Goal: Task Accomplishment & Management: Complete application form

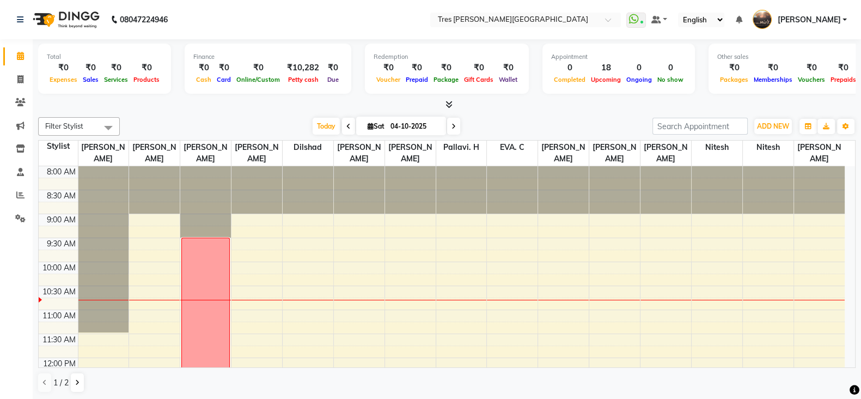
scroll to position [95, 0]
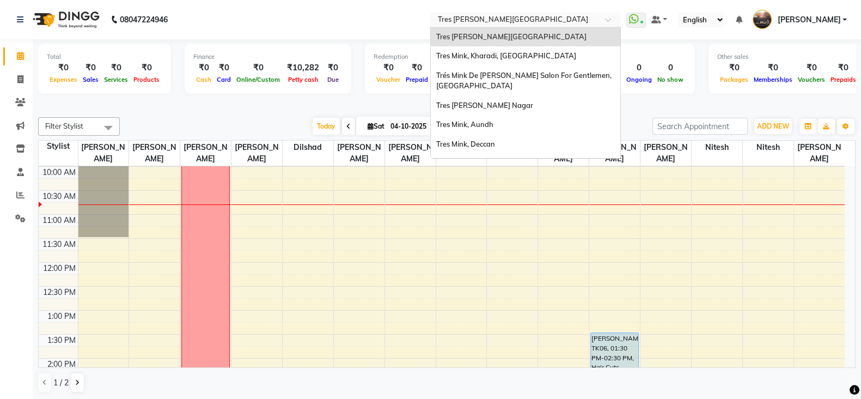
click at [465, 16] on input "text" at bounding box center [515, 20] width 158 height 11
click at [469, 64] on div "Tres Mink, Kharadi, [GEOGRAPHIC_DATA]" at bounding box center [526, 56] width 190 height 20
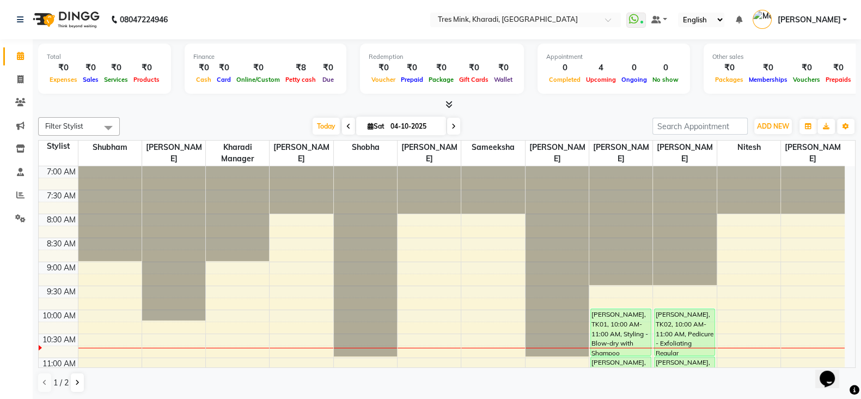
scroll to position [68, 0]
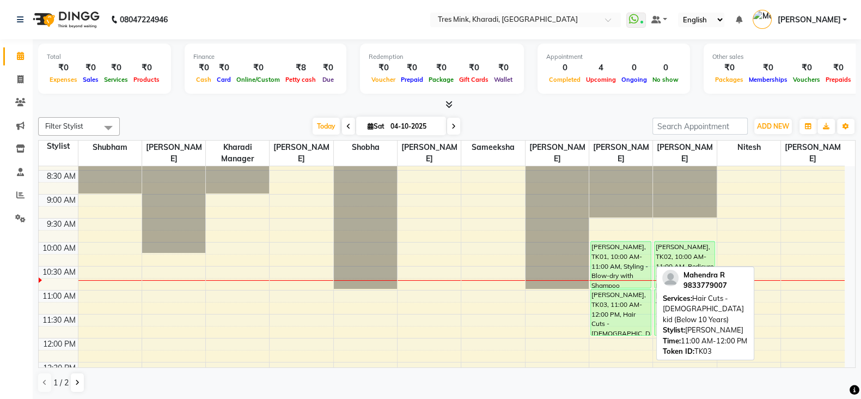
click at [616, 304] on div "Mahendra R, TK03, 11:00 AM-12:00 PM, Hair Cuts - male kid (Below 10 Years)" at bounding box center [620, 312] width 59 height 46
select select "6"
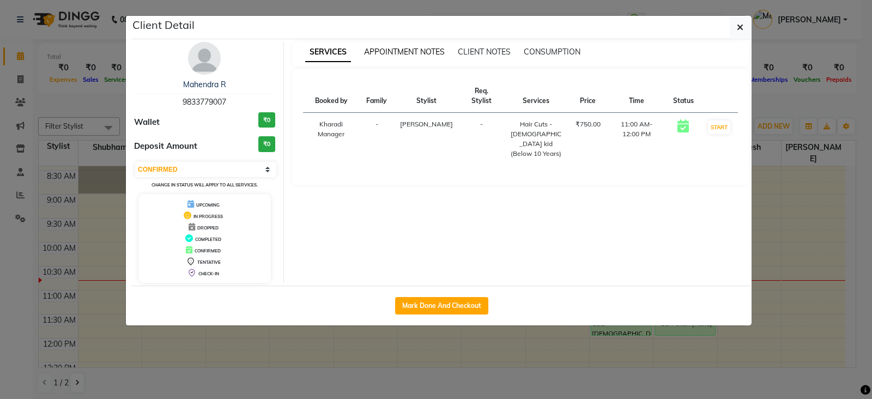
click at [407, 47] on span "APPOINTMENT NOTES" at bounding box center [404, 52] width 81 height 10
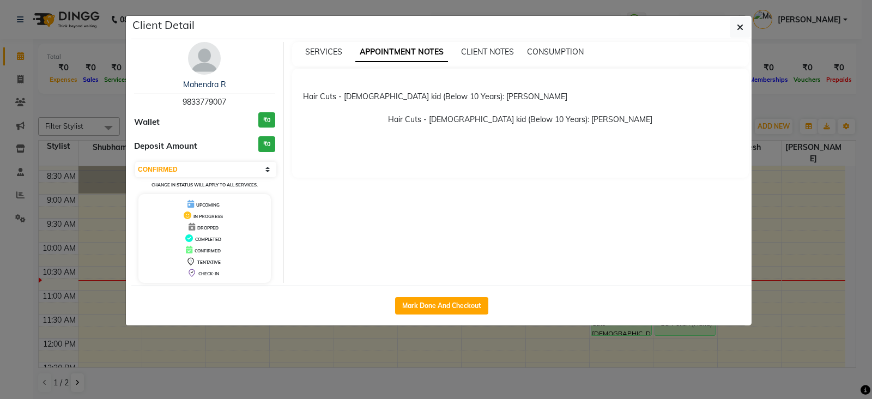
click at [489, 377] on ngb-modal-window "Client Detail Mahendra R 9833779007 Wallet ₹0 Deposit Amount ₹0 Select IN SERVI…" at bounding box center [436, 199] width 872 height 399
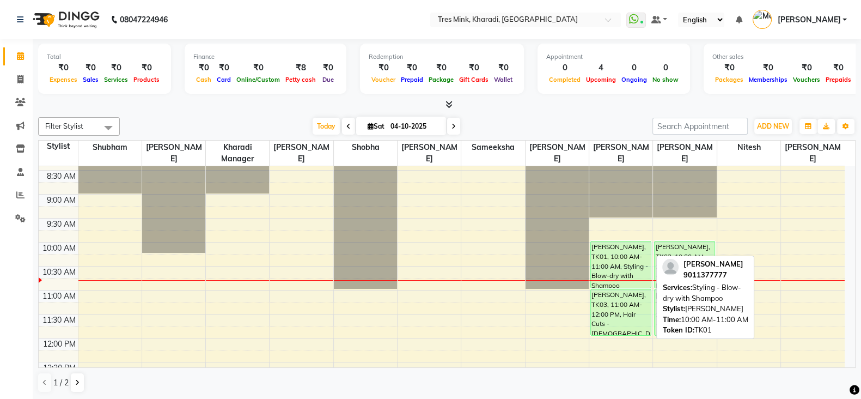
click at [604, 247] on div "Sonam Gutte, TK01, 10:00 AM-11:00 AM, Styling - Blow-dry with Shampoo" at bounding box center [620, 264] width 59 height 46
select select "6"
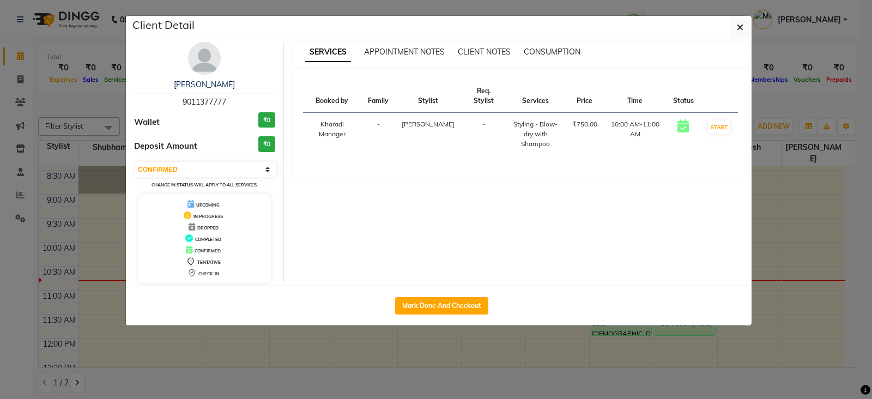
click at [413, 57] on div "APPOINTMENT NOTES" at bounding box center [404, 51] width 81 height 11
click at [414, 54] on span "APPOINTMENT NOTES" at bounding box center [404, 52] width 81 height 10
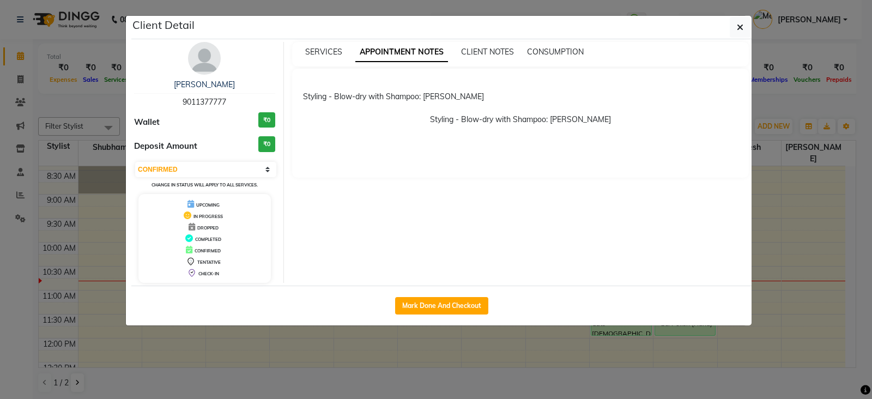
click at [446, 380] on ngb-modal-window "Client Detail Sonam Gutte 9011377777 Wallet ₹0 Deposit Amount ₹0 Select IN SERV…" at bounding box center [436, 199] width 872 height 399
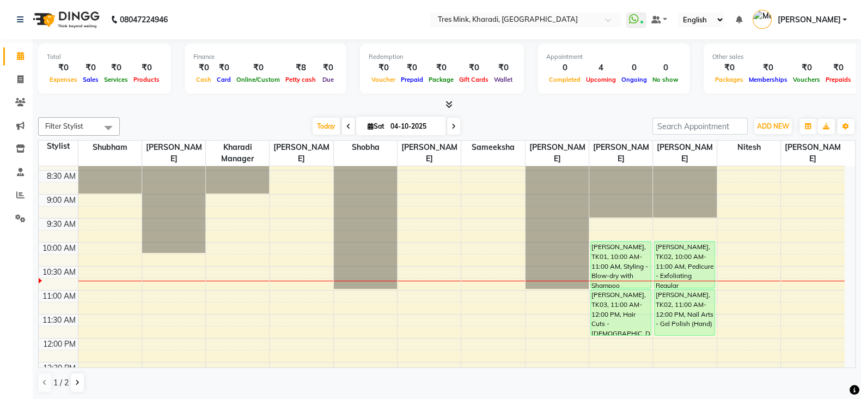
click at [457, 121] on span at bounding box center [453, 126] width 13 height 17
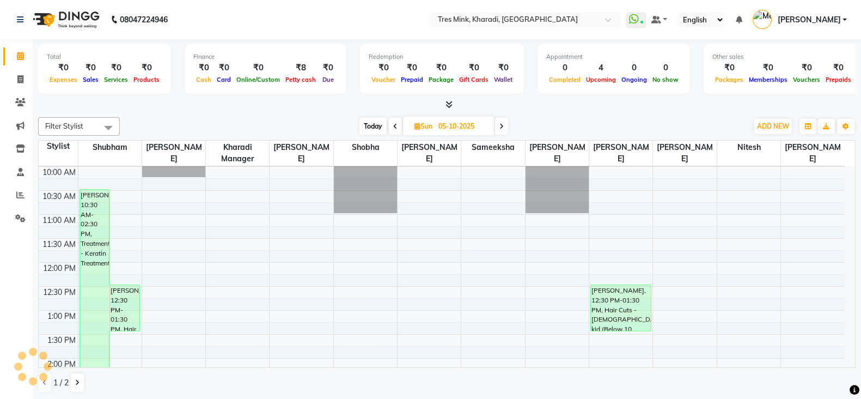
click at [501, 124] on icon at bounding box center [502, 126] width 4 height 7
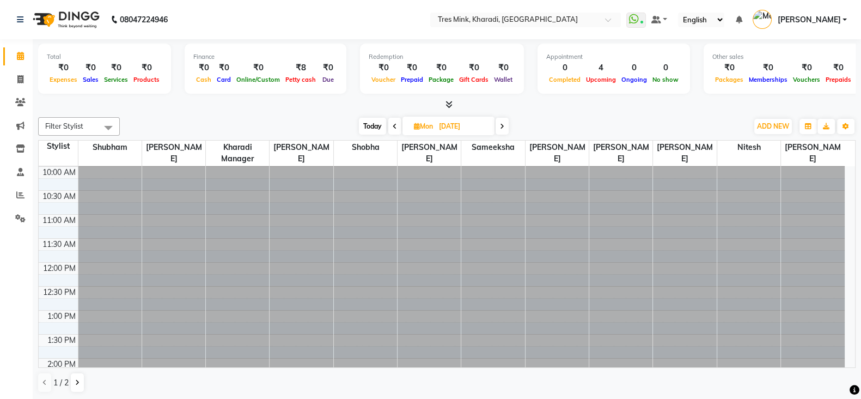
scroll to position [143, 0]
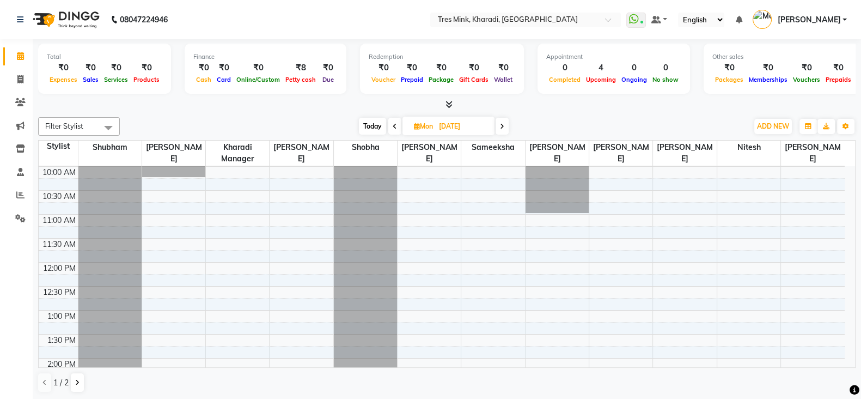
click at [501, 124] on icon at bounding box center [502, 126] width 4 height 7
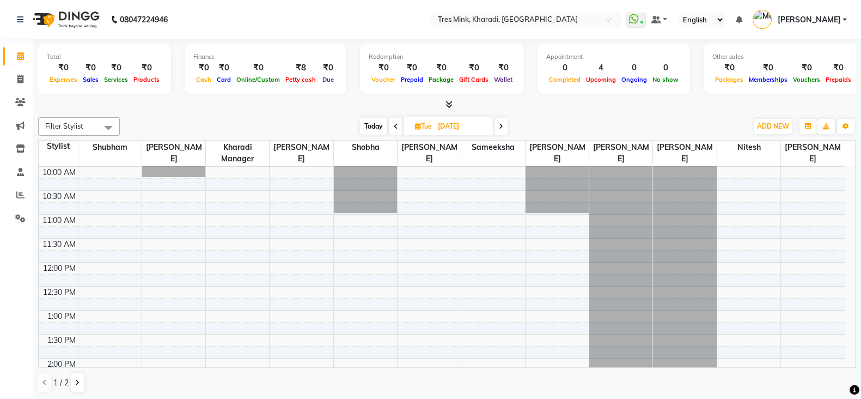
click at [501, 124] on icon at bounding box center [501, 126] width 4 height 7
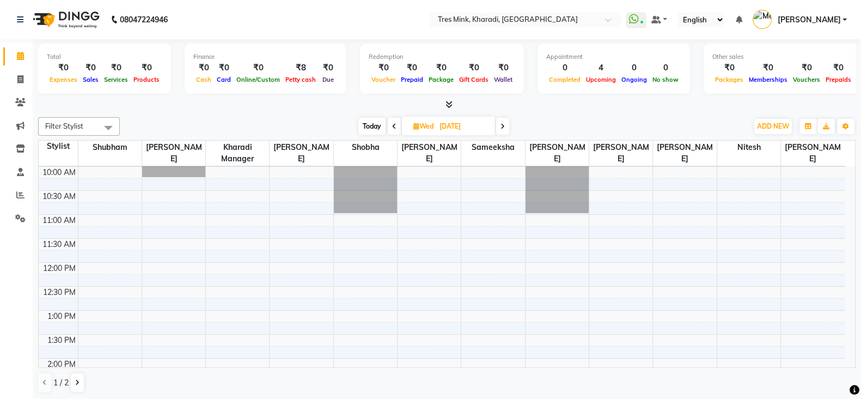
click at [501, 124] on icon at bounding box center [503, 126] width 4 height 7
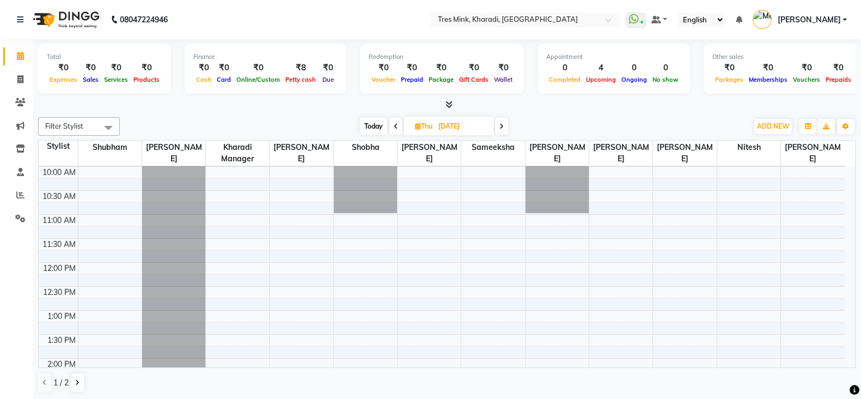
click at [501, 124] on icon at bounding box center [502, 126] width 4 height 7
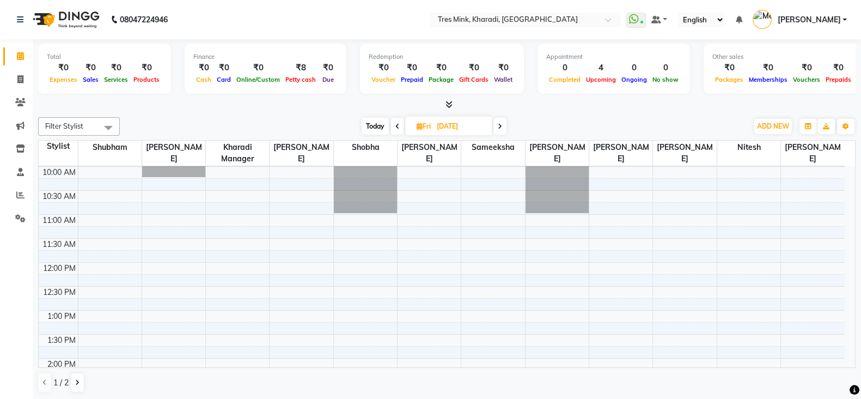
click at [501, 124] on icon at bounding box center [500, 126] width 4 height 7
click at [372, 121] on span "Today" at bounding box center [373, 126] width 27 height 17
type input "04-10-2025"
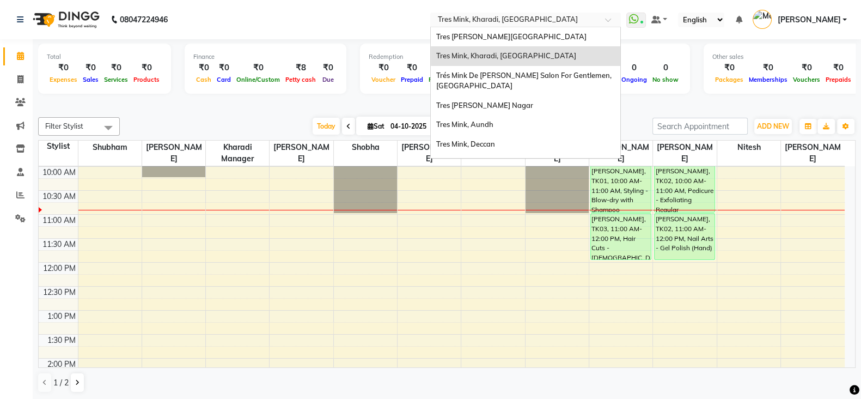
click at [512, 15] on div "Select Location × Tres Mink, Kharadi, Kharadi" at bounding box center [517, 19] width 169 height 11
click at [497, 31] on div "Tres [PERSON_NAME][GEOGRAPHIC_DATA]" at bounding box center [526, 37] width 190 height 20
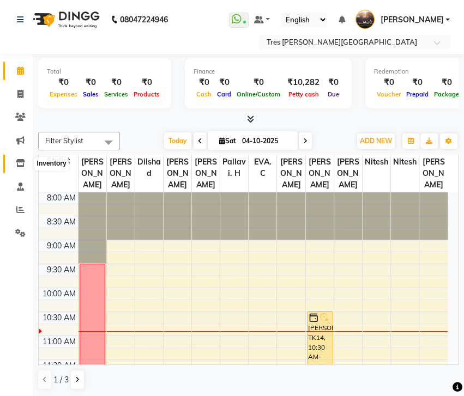
click at [16, 164] on icon at bounding box center [20, 163] width 9 height 8
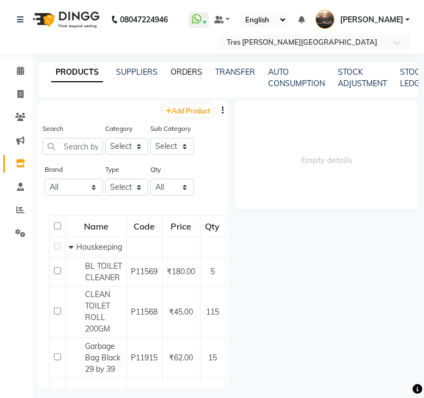
click at [191, 72] on link "ORDERS" at bounding box center [187, 72] width 32 height 10
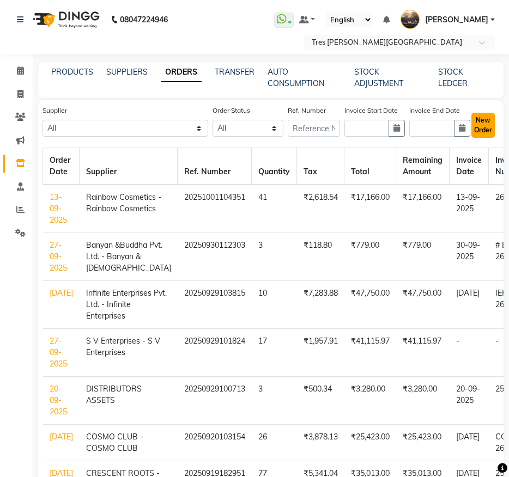
click at [483, 124] on button "New Order" at bounding box center [482, 125] width 23 height 25
select select "true"
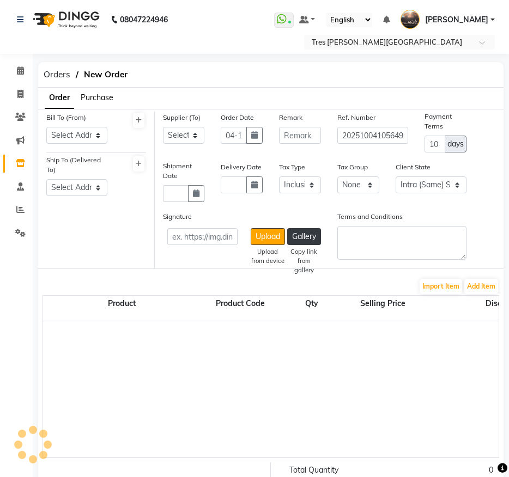
select select "99"
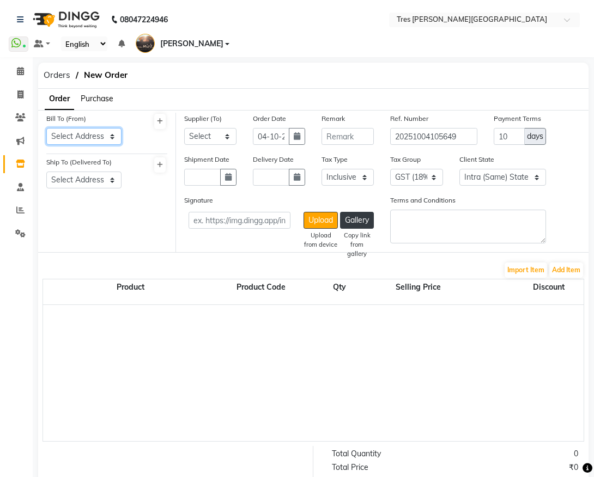
click at [110, 139] on select "Select Address koregaon park Abhimanashree Society Road Aundh Abhimanashree Soc…" at bounding box center [83, 136] width 75 height 17
select select "19"
click at [46, 128] on select "Select Address koregaon park Abhimanashree Society Road Aundh Abhimanashree Soc…" at bounding box center [83, 136] width 75 height 17
click at [101, 184] on select "Select Address KOREGAON PARK LANE NO 6 PUNE Abhimanashree Society Road Aundh Ko…" at bounding box center [83, 180] width 75 height 17
select select "36"
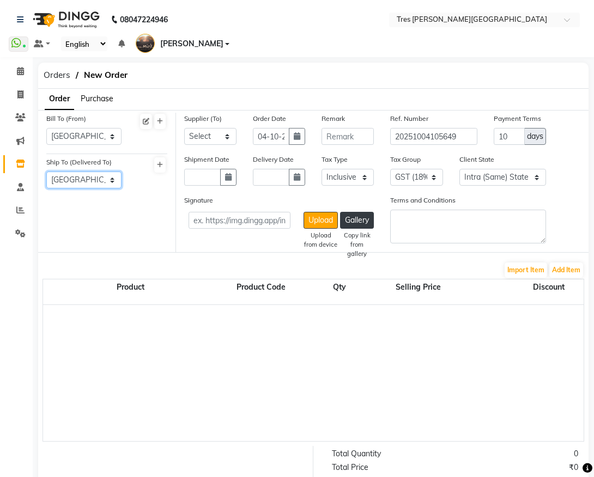
click at [46, 172] on select "Select Address KOREGAON PARK LANE NO 6 PUNE Abhimanashree Society Road Aundh Ko…" at bounding box center [83, 180] width 75 height 17
click at [218, 139] on select "Select CRESCENT ROOTS - CRESCENT ROOTS Nemil Enterprises - Nemil Enterprises Ra…" at bounding box center [210, 136] width 52 height 17
select select "325"
click at [184, 128] on select "Select CRESCENT ROOTS - CRESCENT ROOTS Nemil Enterprises - Nemil Enterprises Ra…" at bounding box center [210, 136] width 52 height 17
click at [300, 139] on button "button" at bounding box center [297, 136] width 16 height 17
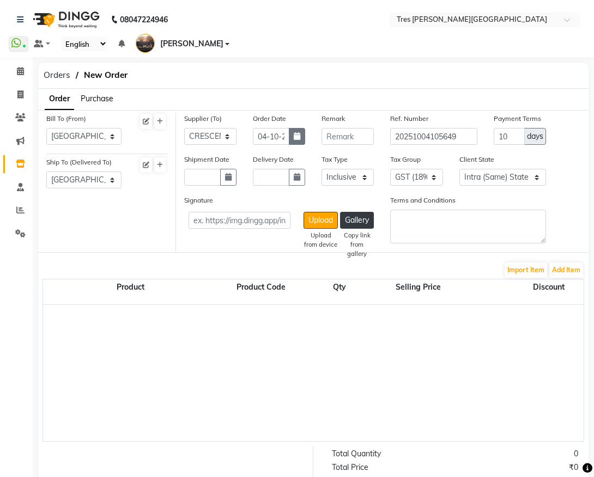
select select "10"
select select "2025"
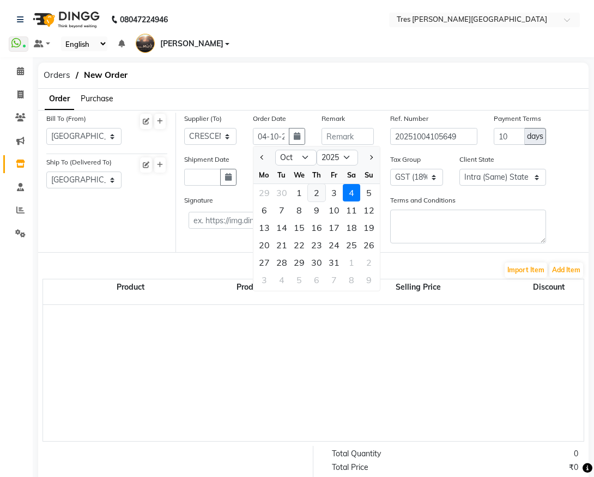
click at [314, 194] on div "2" at bounding box center [316, 192] width 17 height 17
type input "02-10-2025"
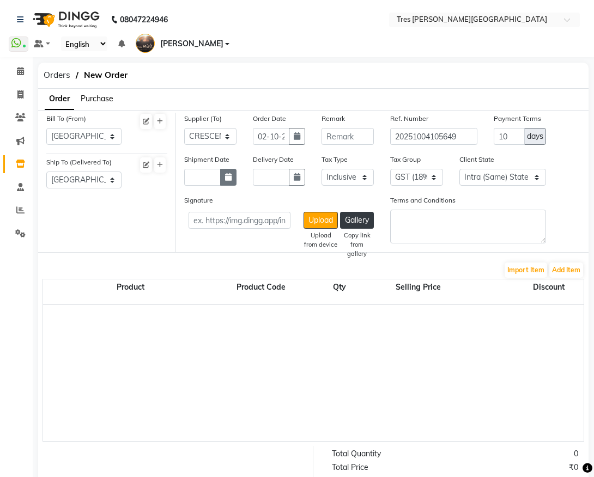
click at [227, 180] on icon "button" at bounding box center [228, 177] width 7 height 8
select select "10"
select select "2025"
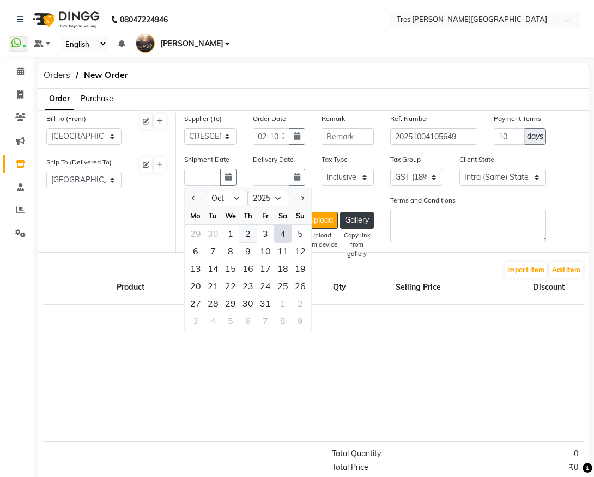
click at [247, 231] on div "2" at bounding box center [247, 233] width 17 height 17
type input "02-10-2025"
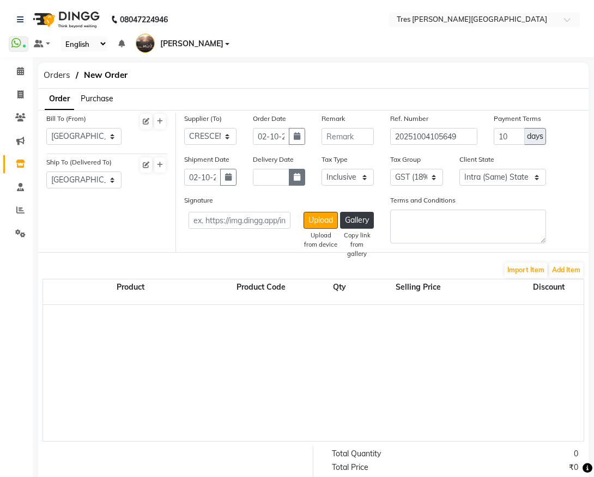
click at [294, 178] on icon "button" at bounding box center [297, 177] width 7 height 8
select select "10"
select select "2025"
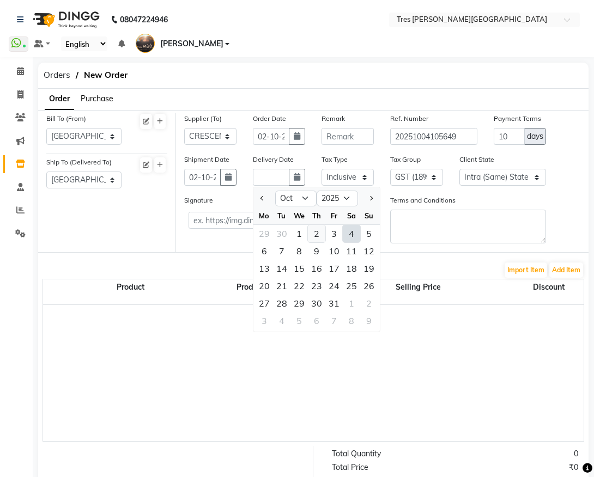
click at [320, 236] on div "2" at bounding box center [316, 233] width 17 height 17
type input "02-10-2025"
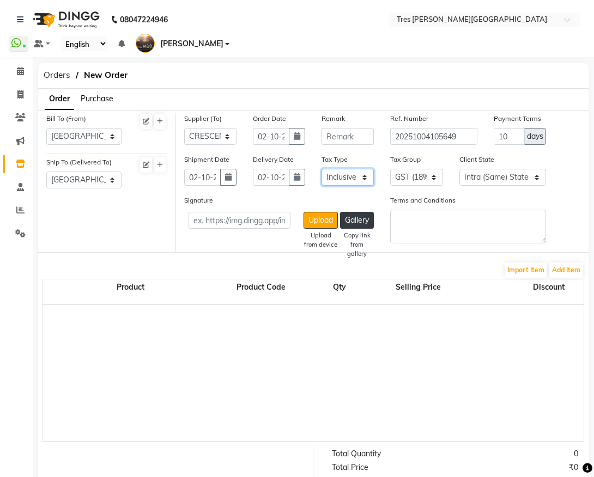
click at [351, 175] on select "Select Inclusive Exclusive" at bounding box center [347, 177] width 52 height 17
select select "false"
click at [321, 169] on select "Select Inclusive Exclusive" at bounding box center [347, 177] width 52 height 17
